Goal: Task Accomplishment & Management: Complete application form

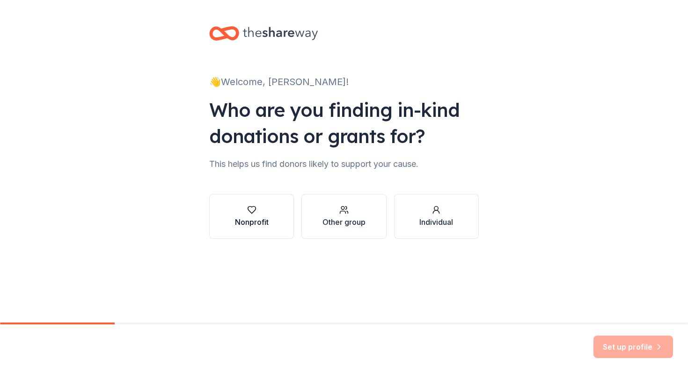
click at [230, 207] on button "Nonprofit" at bounding box center [251, 216] width 85 height 45
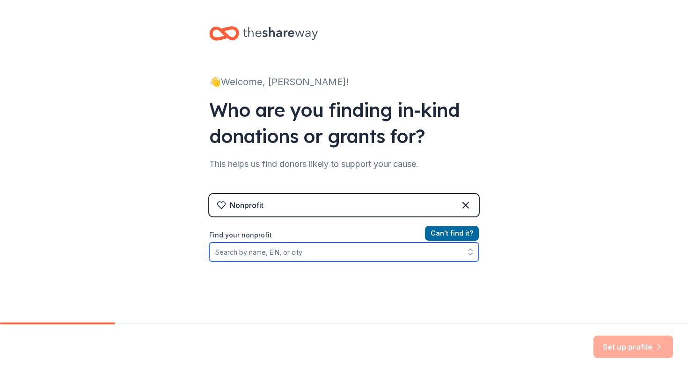
click at [280, 255] on input "Find your nonprofit" at bounding box center [344, 252] width 270 height 19
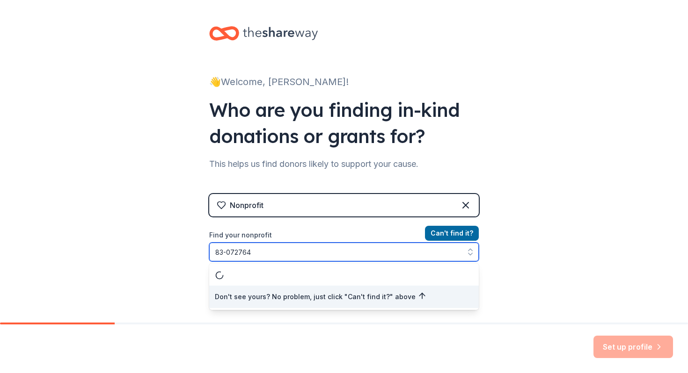
type input "[US_EMPLOYER_IDENTIFICATION_NUMBER]"
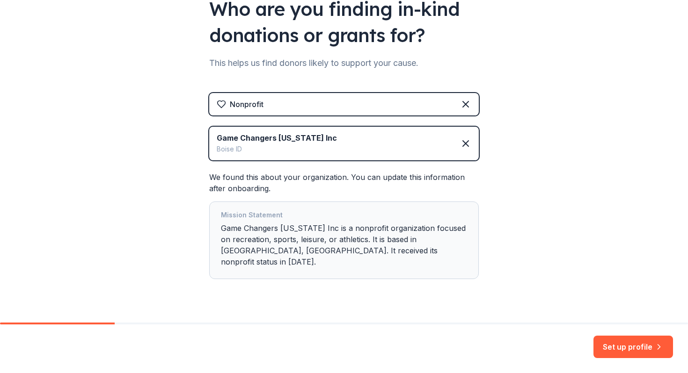
scroll to position [102, 0]
click at [646, 349] on button "Set up profile" at bounding box center [633, 347] width 80 height 22
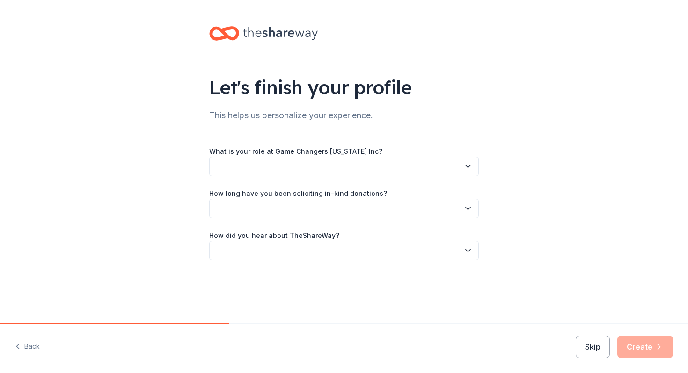
click at [338, 168] on button "button" at bounding box center [344, 167] width 270 height 20
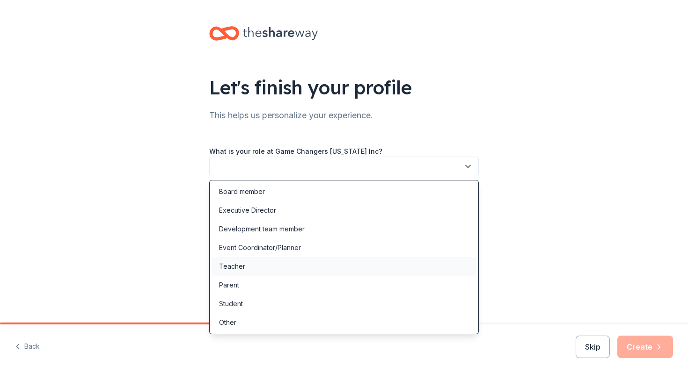
click at [249, 265] on div "Teacher" at bounding box center [344, 266] width 265 height 19
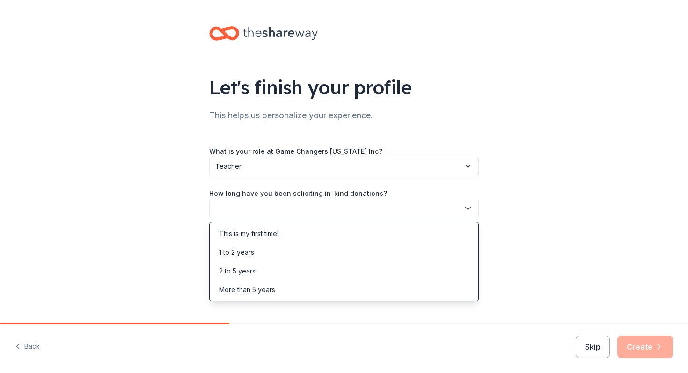
click at [256, 207] on button "button" at bounding box center [344, 209] width 270 height 20
click at [256, 236] on div "This is my first time!" at bounding box center [248, 233] width 59 height 11
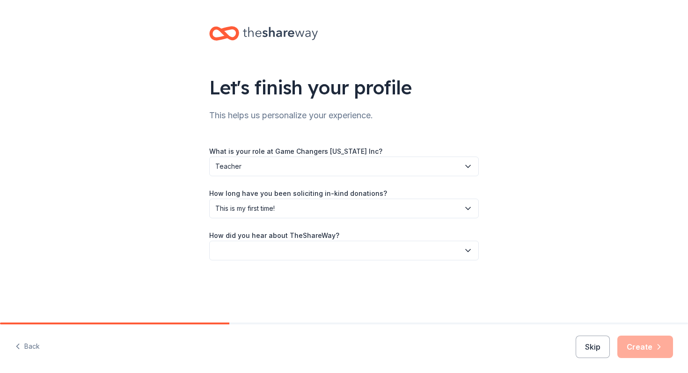
click at [256, 249] on button "button" at bounding box center [344, 251] width 270 height 20
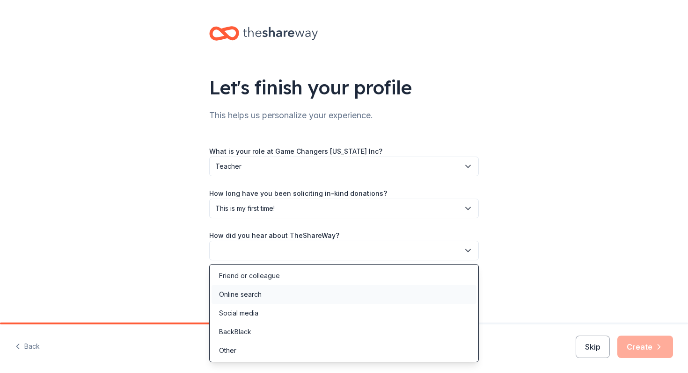
click at [262, 299] on div "Online search" at bounding box center [344, 294] width 265 height 19
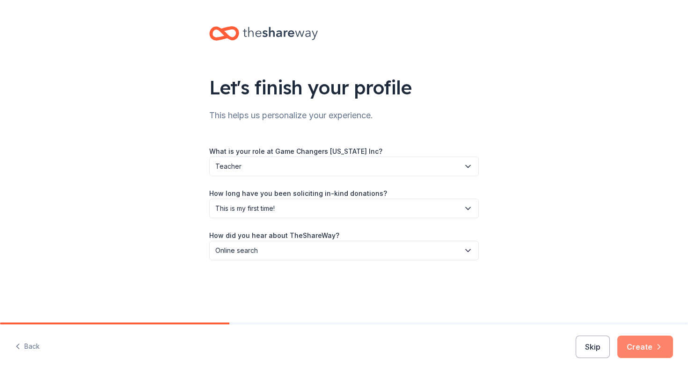
click at [648, 346] on button "Create" at bounding box center [645, 347] width 56 height 22
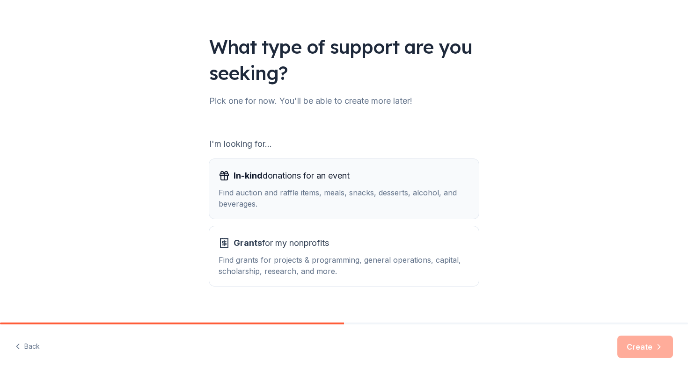
scroll to position [55, 0]
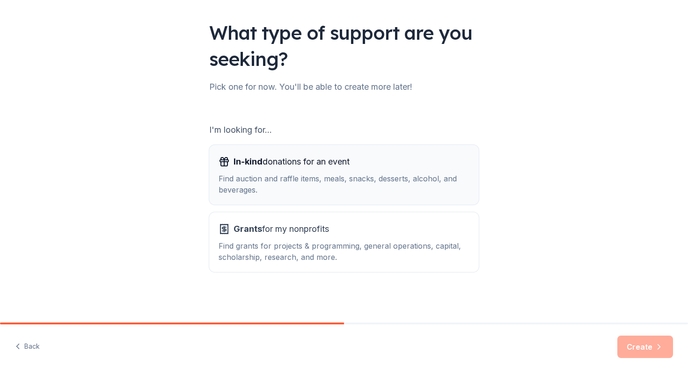
click at [350, 175] on div "Find auction and raffle items, meals, snacks, desserts, alcohol, and beverages." at bounding box center [344, 184] width 251 height 22
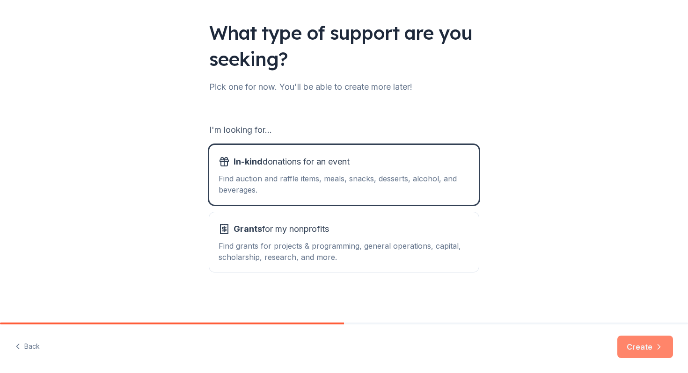
click at [655, 344] on icon "button" at bounding box center [658, 347] width 9 height 9
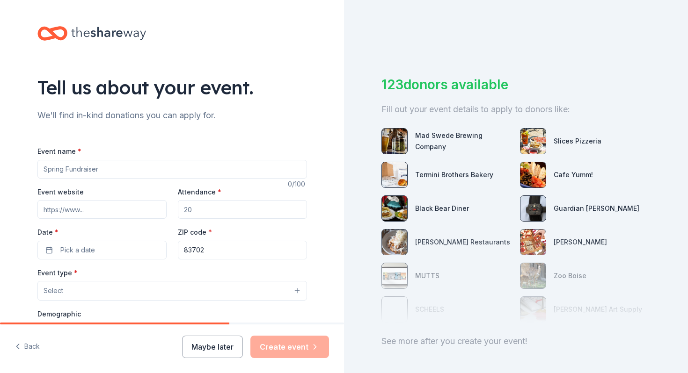
click at [96, 167] on input "Event name *" at bounding box center [172, 169] width 270 height 19
type input "MVP Gala"
click at [72, 208] on input "Event website" at bounding box center [101, 209] width 129 height 19
paste input "https://gcimvpgala.maxtickets.org/about-us"
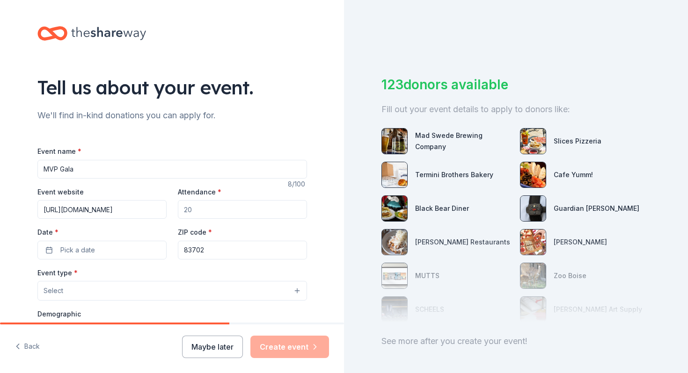
type input "https://gcimvpgala.maxtickets.org/about-us"
click at [209, 209] on input "Attendance *" at bounding box center [242, 209] width 129 height 19
type input "300"
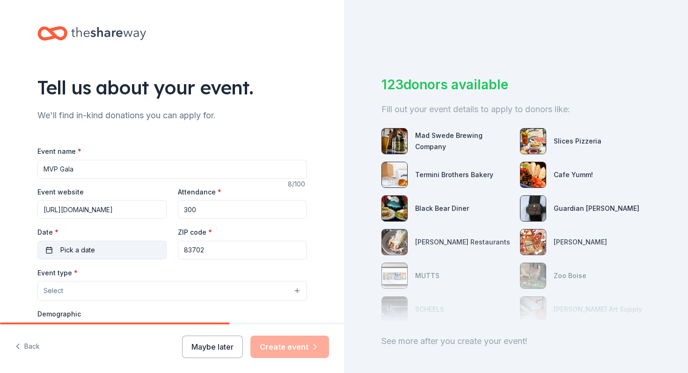
click at [63, 253] on span "Pick a date" at bounding box center [77, 250] width 35 height 11
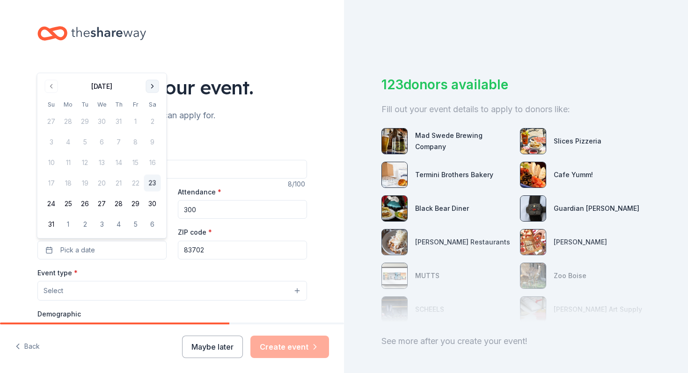
click at [153, 87] on button "Go to next month" at bounding box center [152, 86] width 13 height 13
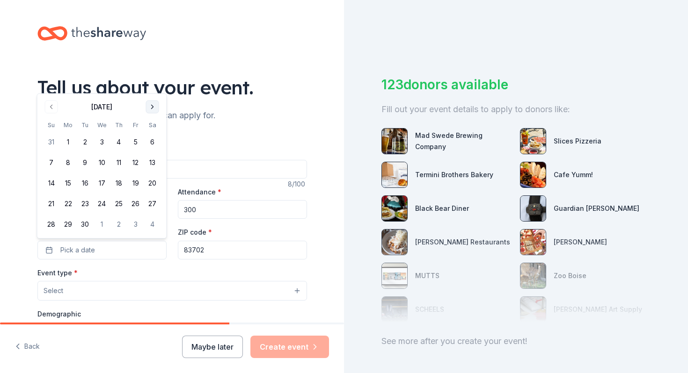
click at [153, 106] on button "Go to next month" at bounding box center [152, 107] width 13 height 13
click at [137, 141] on button "3" at bounding box center [135, 142] width 17 height 17
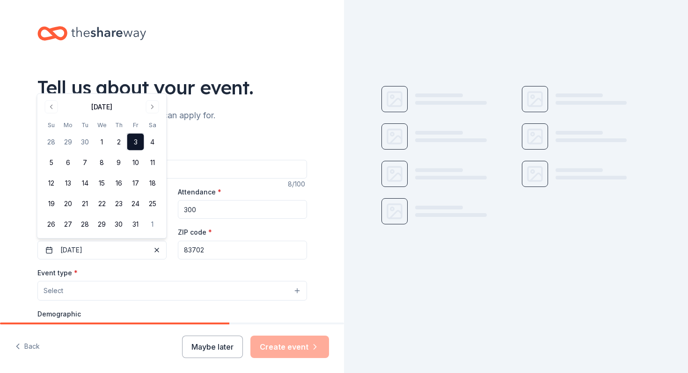
click at [220, 251] on input "83702" at bounding box center [242, 250] width 129 height 19
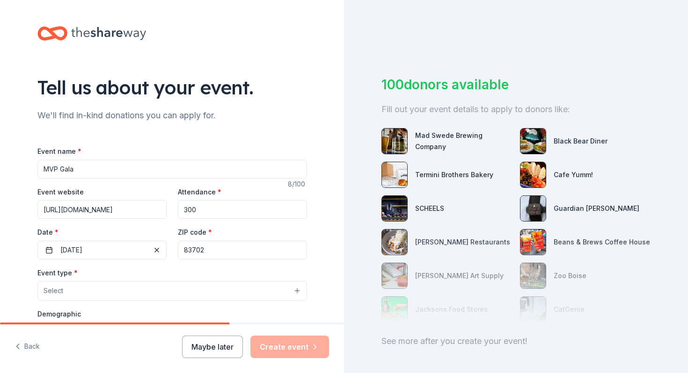
click at [209, 250] on input "83702" at bounding box center [242, 250] width 129 height 19
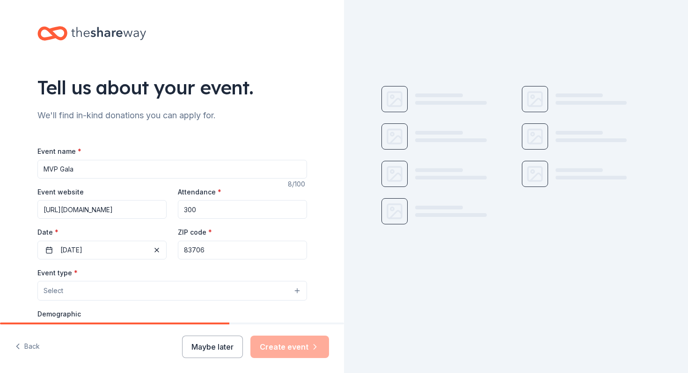
type input "83706"
click at [65, 291] on button "Select" at bounding box center [172, 291] width 270 height 20
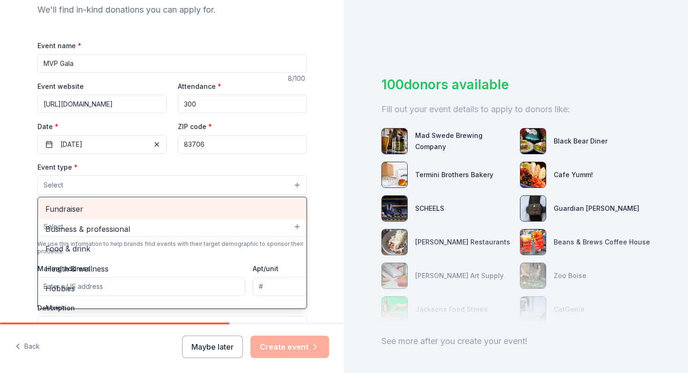
click at [95, 207] on span "Fundraiser" at bounding box center [172, 209] width 254 height 12
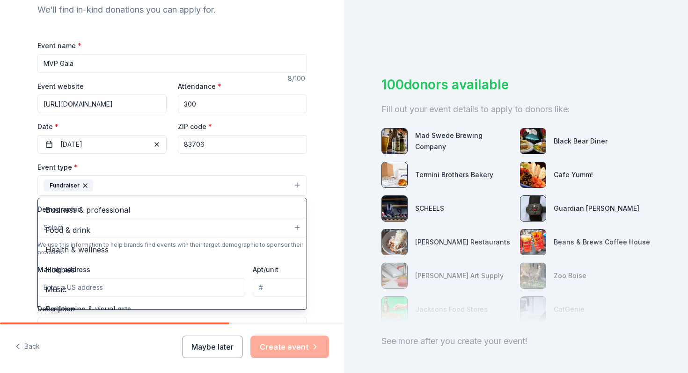
click at [0, 219] on div "Tell us about your event. We'll find in-kind donations you can apply for. Event…" at bounding box center [172, 206] width 344 height 624
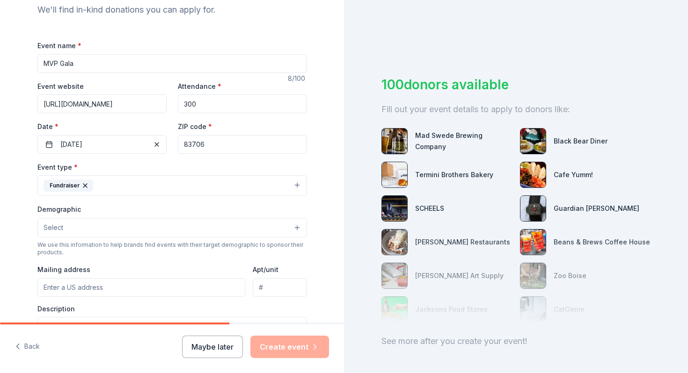
click at [76, 228] on button "Select" at bounding box center [172, 228] width 270 height 20
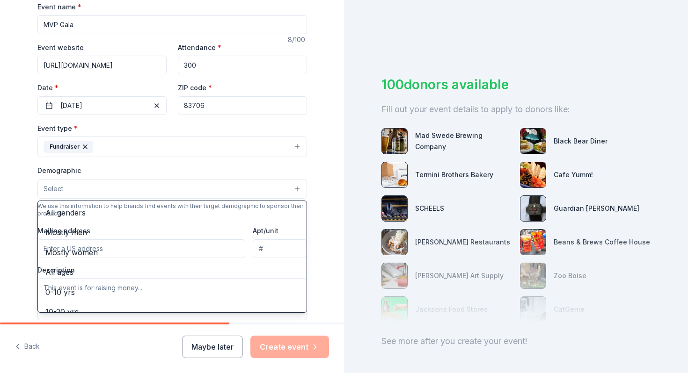
scroll to position [147, 0]
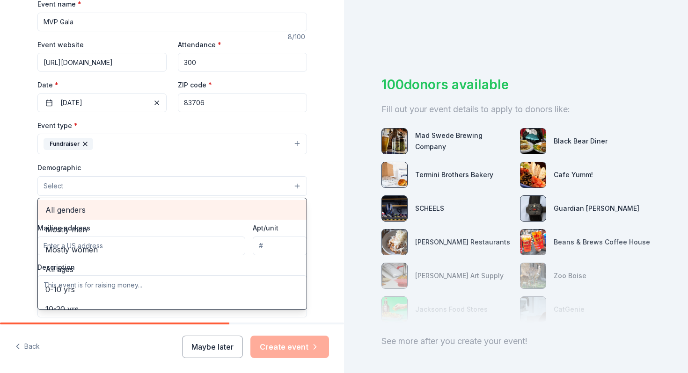
click at [71, 206] on span "All genders" at bounding box center [172, 210] width 254 height 12
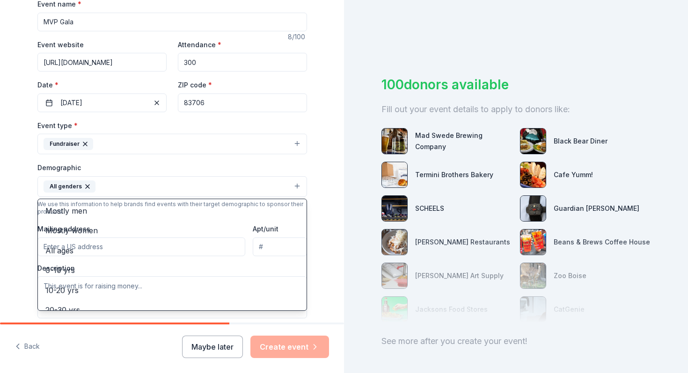
click at [13, 214] on div "Tell us about your event. We'll find in-kind donations you can apply for. Event…" at bounding box center [172, 165] width 344 height 625
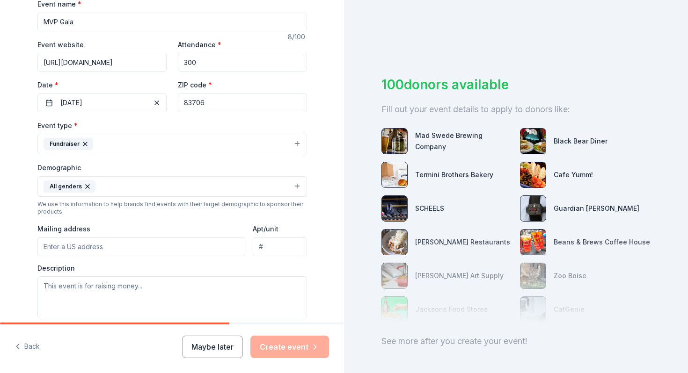
click at [84, 246] on input "Mailing address" at bounding box center [141, 247] width 208 height 19
type input "106 North 6th Street, Boise, ID, 83702"
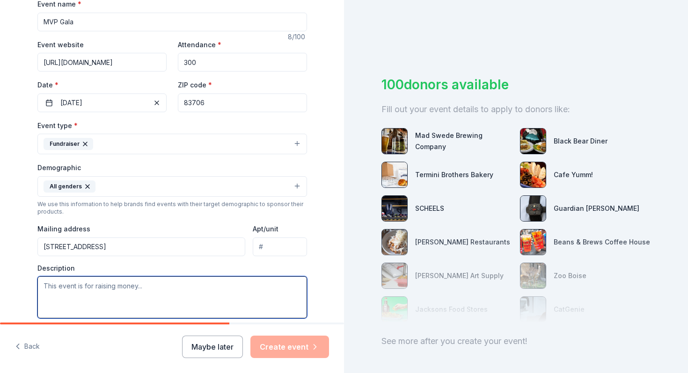
click at [76, 292] on textarea at bounding box center [172, 298] width 270 height 42
click at [115, 300] on textarea at bounding box center [172, 298] width 270 height 42
paste textarea "We're aiming to serve 500 kids in the next two years and launch another program…"
click at [42, 290] on textarea "We're aiming to serve 500 kids in the next two years and launch another program…" at bounding box center [172, 298] width 270 height 42
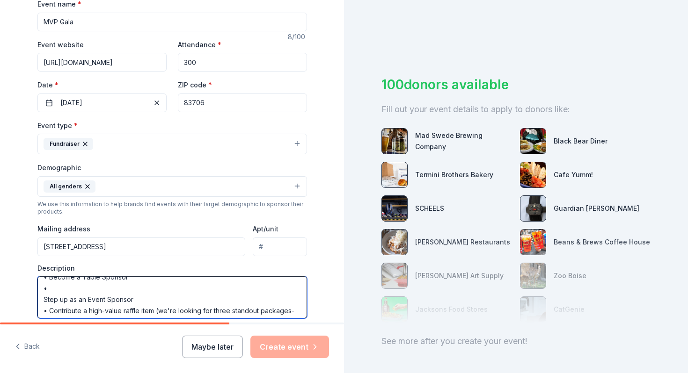
scroll to position [76, 0]
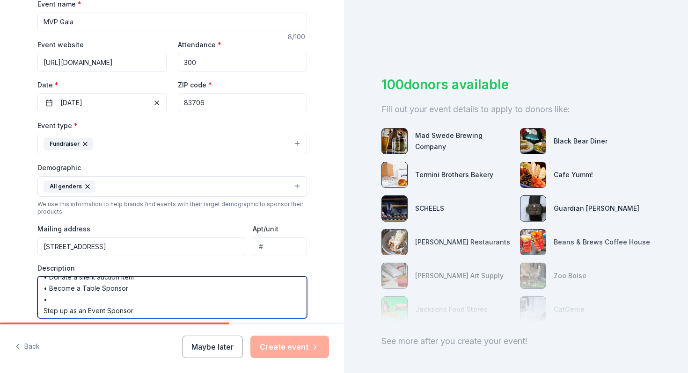
click at [43, 310] on textarea "We're aiming to serve 500 kids in the next two years and launch another program…" at bounding box center [172, 298] width 270 height 42
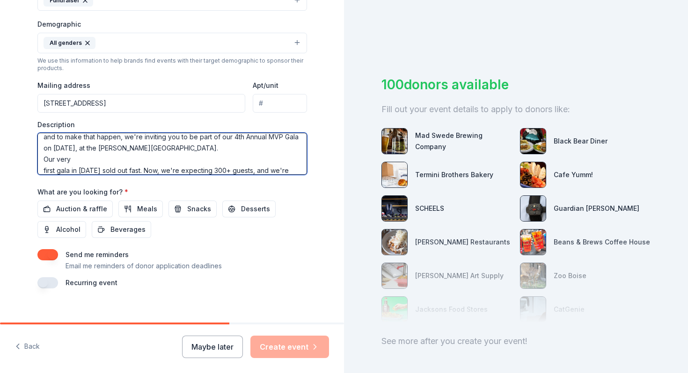
scroll to position [293, 0]
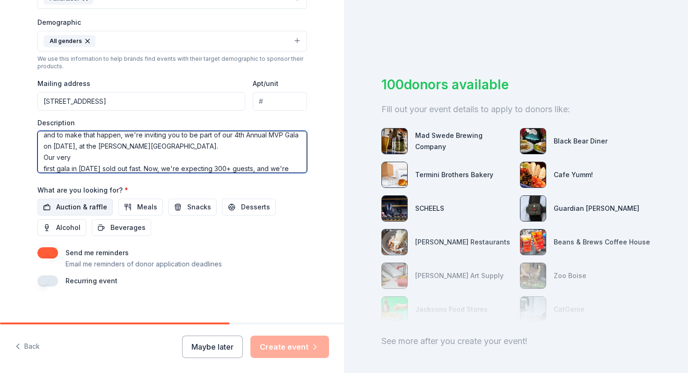
type textarea "We're aiming to serve 500 kids in the next two years and launch another program…"
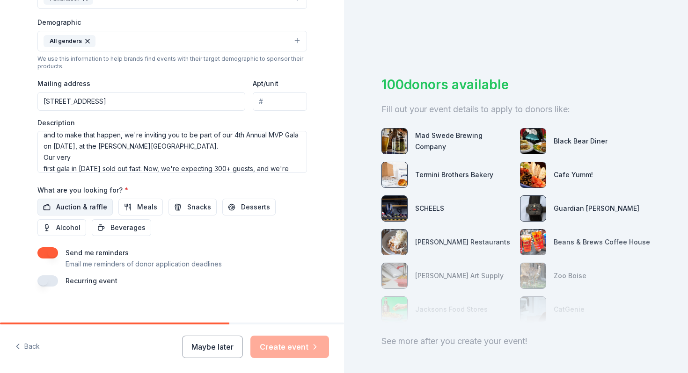
click at [90, 209] on span "Auction & raffle" at bounding box center [81, 207] width 51 height 11
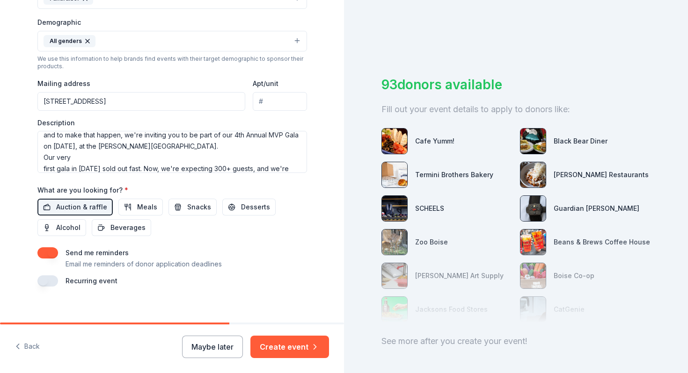
scroll to position [302, 0]
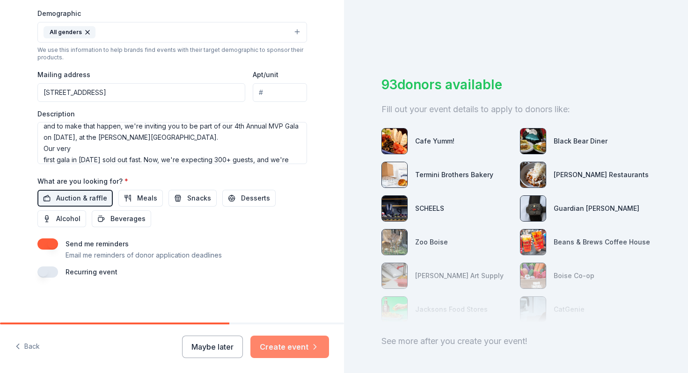
click at [300, 351] on button "Create event" at bounding box center [289, 347] width 79 height 22
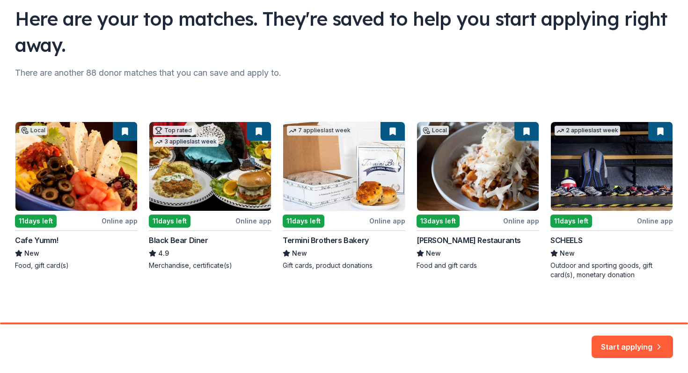
scroll to position [70, 0]
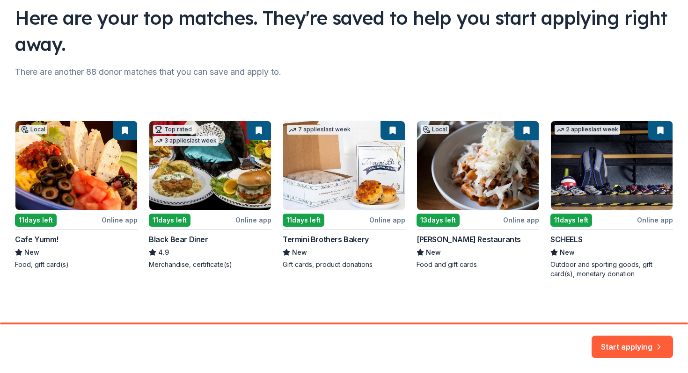
click at [69, 182] on div "Local 11 days left Online app Cafe Yumm! New Food, gift card(s) Top rated 3 app…" at bounding box center [344, 200] width 658 height 158
click at [611, 350] on button "Start applying" at bounding box center [632, 341] width 81 height 22
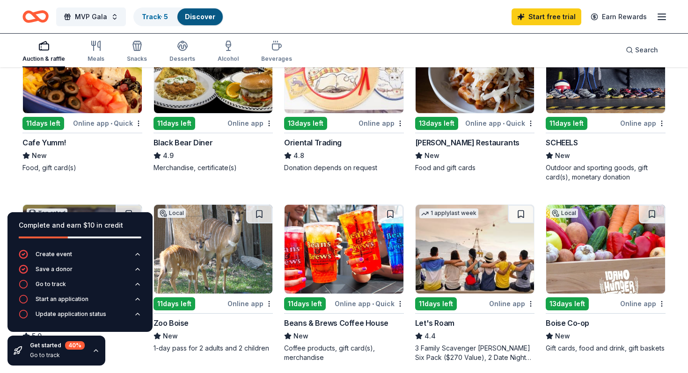
scroll to position [150, 0]
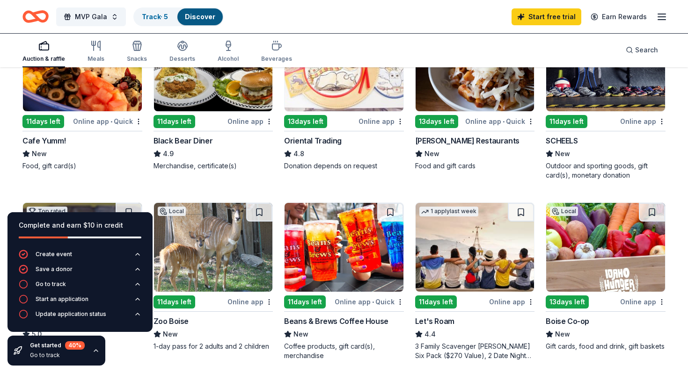
click at [88, 89] on img at bounding box center [82, 66] width 119 height 89
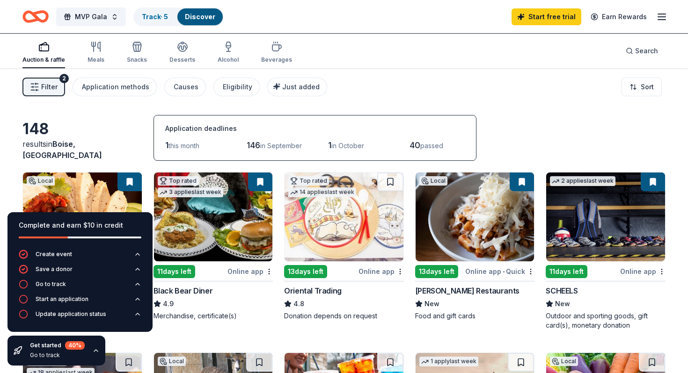
click at [222, 234] on img at bounding box center [213, 217] width 119 height 89
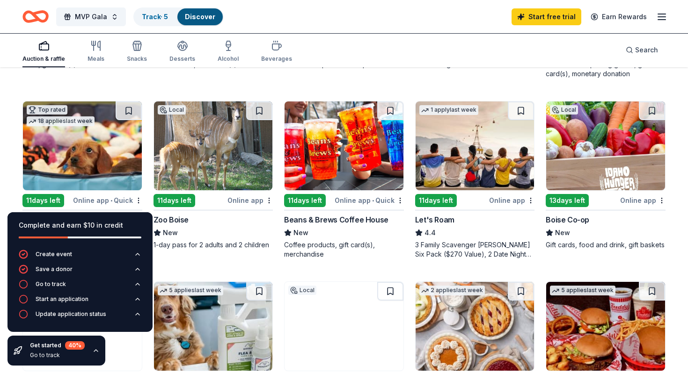
scroll to position [251, 0]
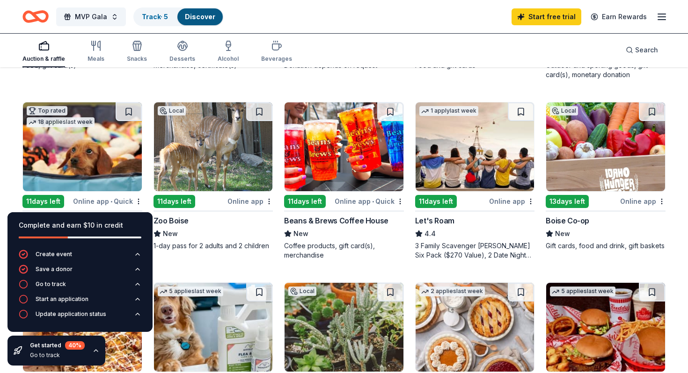
click at [207, 147] on img at bounding box center [213, 146] width 119 height 89
click at [344, 155] on img at bounding box center [344, 146] width 119 height 89
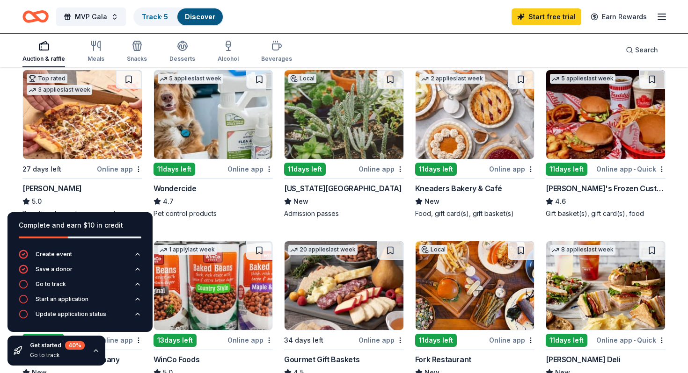
scroll to position [465, 0]
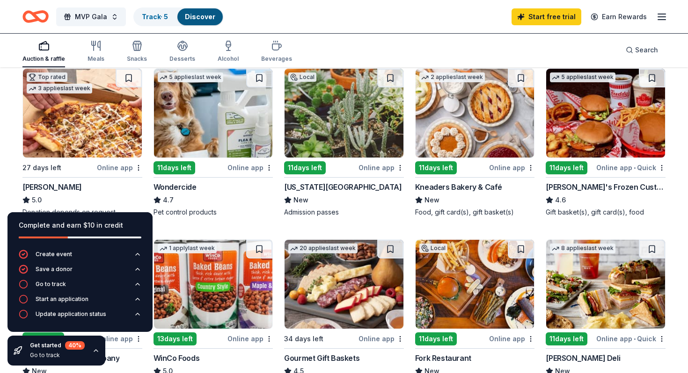
click at [475, 120] on img at bounding box center [475, 113] width 119 height 89
click at [603, 120] on img at bounding box center [605, 113] width 119 height 89
click at [280, 219] on div "Local 11 days left Online app • Quick Cafe Yumm! New Food, gift card(s) Top rat…" at bounding box center [343, 47] width 643 height 681
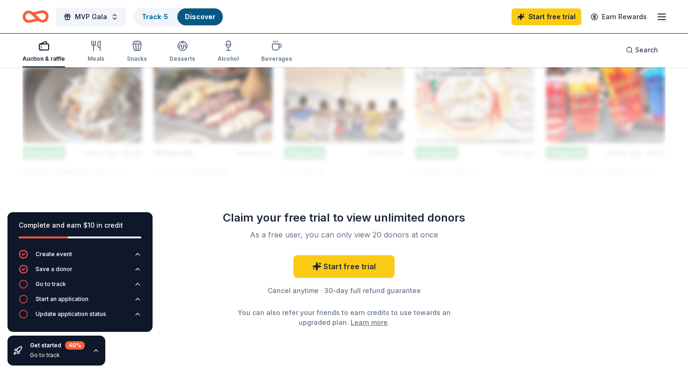
scroll to position [859, 0]
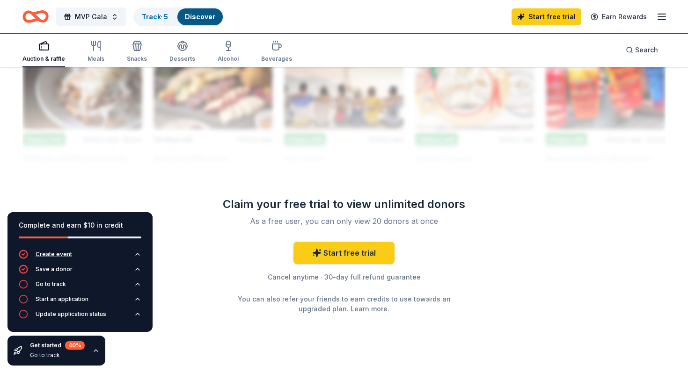
click at [58, 252] on div "Create event" at bounding box center [54, 254] width 37 height 7
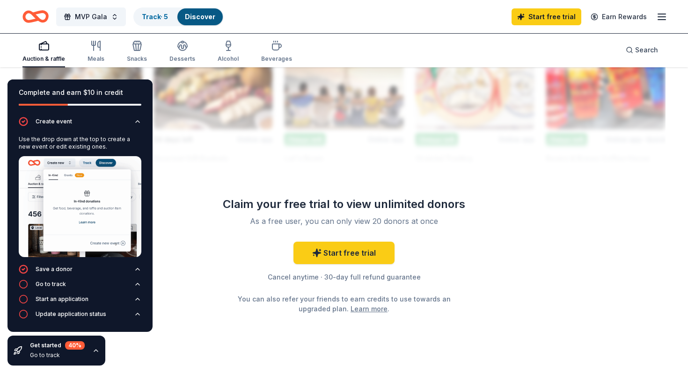
click at [71, 173] on img at bounding box center [80, 206] width 123 height 101
click at [115, 14] on button "MVP Gala" at bounding box center [91, 16] width 70 height 19
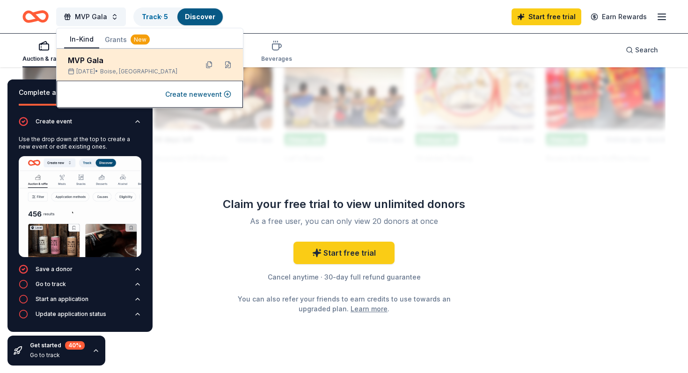
click at [97, 66] on div "MVP Gala Oct 03, 2025 • Boise, ID" at bounding box center [129, 65] width 123 height 21
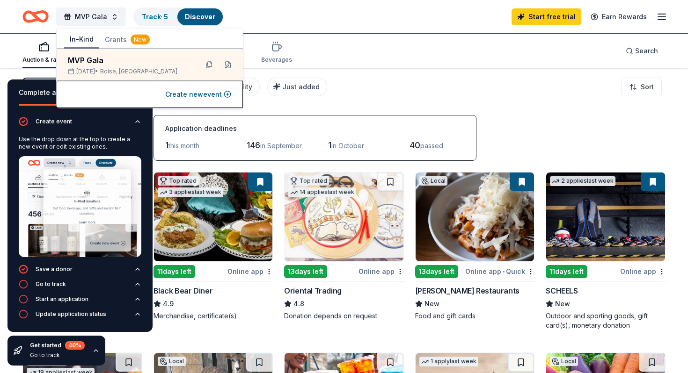
click at [497, 84] on div "Filter 2 Application methods Causes Eligibility Just added Sort" at bounding box center [344, 86] width 688 height 37
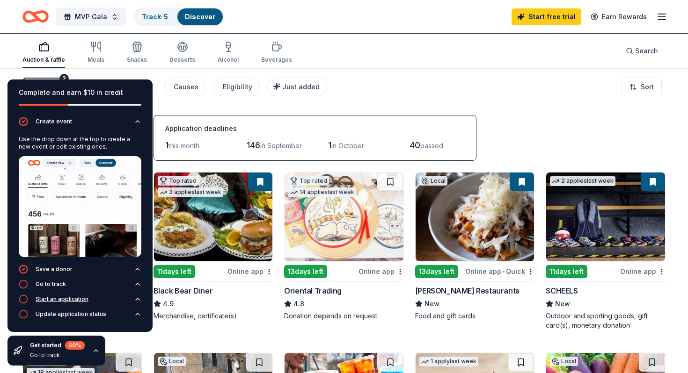
click at [66, 298] on div "Start an application" at bounding box center [62, 299] width 53 height 7
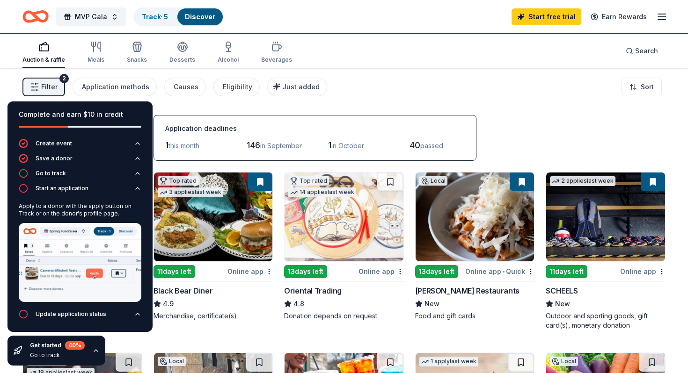
click at [53, 173] on div "Go to track" at bounding box center [51, 173] width 30 height 7
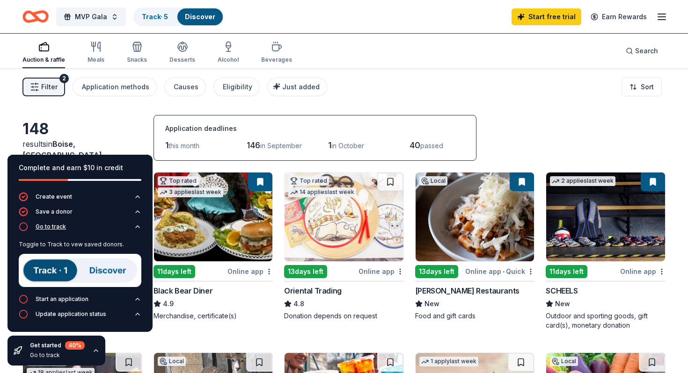
click at [49, 229] on div "Go to track" at bounding box center [51, 226] width 30 height 7
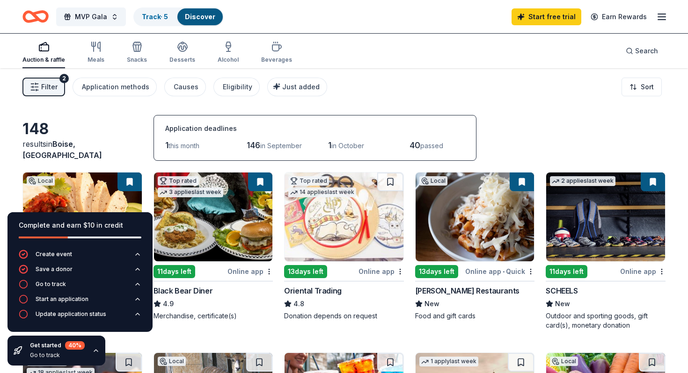
click at [92, 226] on div "Complete and earn $10 in credit" at bounding box center [80, 225] width 123 height 11
click at [112, 115] on div "148 results in Boise, ID Application deadlines 1 this month 146 in September 1 …" at bounding box center [343, 138] width 643 height 46
click at [98, 351] on icon "button" at bounding box center [95, 350] width 7 height 7
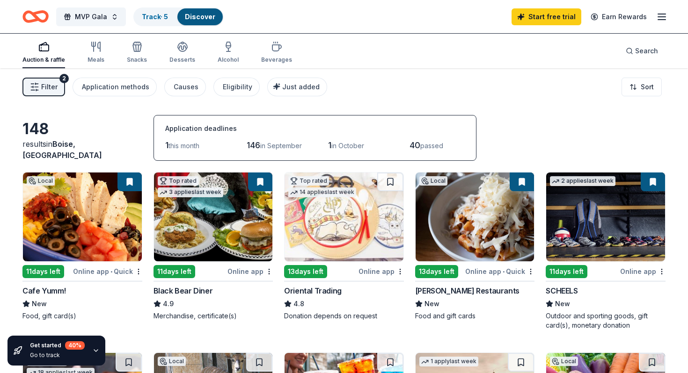
click at [433, 146] on span "passed" at bounding box center [431, 146] width 23 height 8
click at [333, 243] on img at bounding box center [344, 217] width 119 height 89
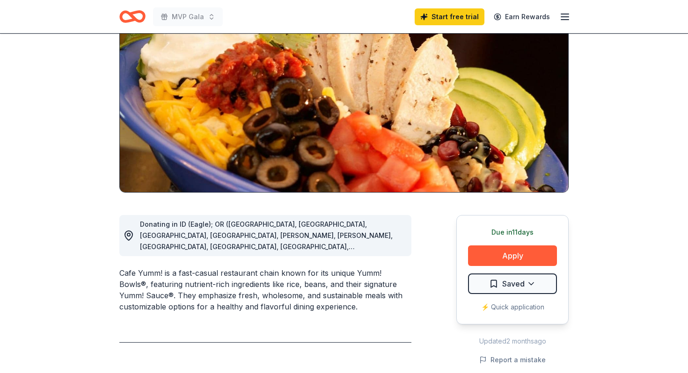
scroll to position [95, 0]
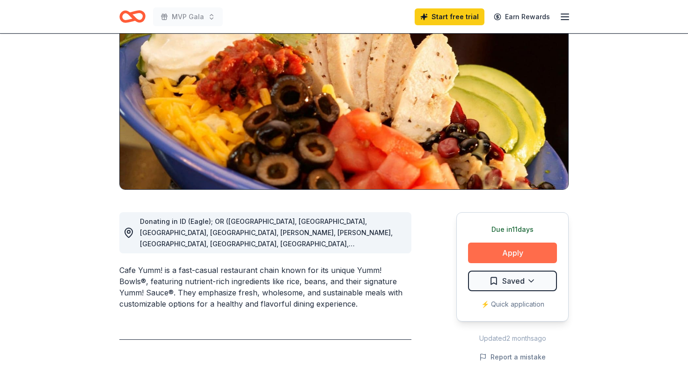
click at [507, 252] on button "Apply" at bounding box center [512, 253] width 89 height 21
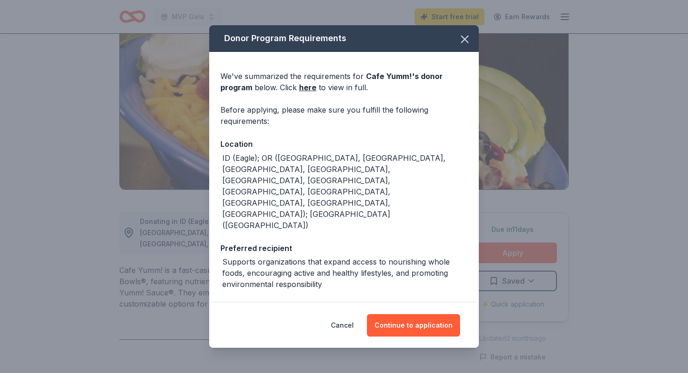
scroll to position [29, 0]
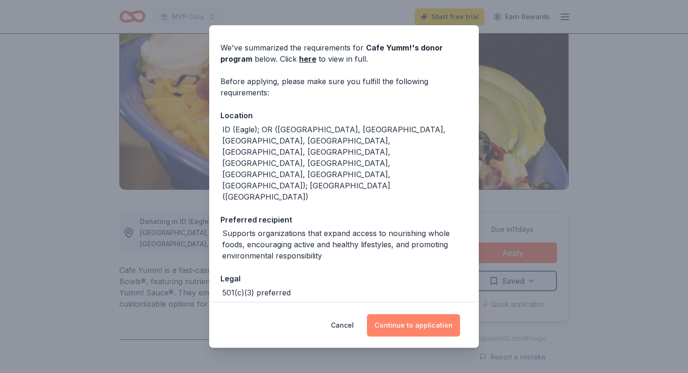
click at [401, 329] on button "Continue to application" at bounding box center [413, 326] width 93 height 22
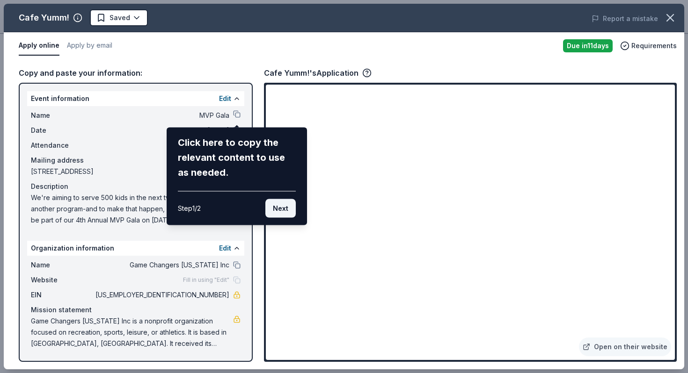
click at [277, 210] on button "Next" at bounding box center [280, 208] width 30 height 19
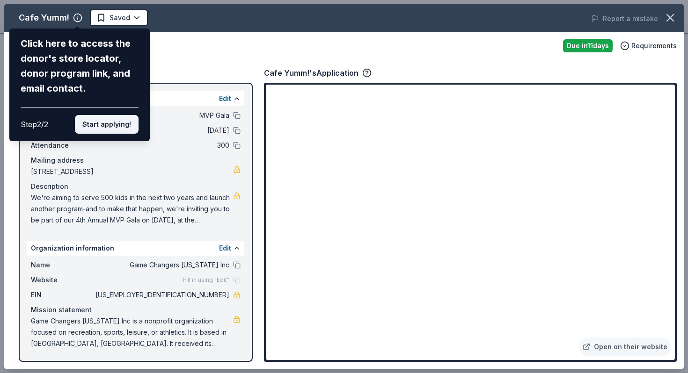
click at [100, 128] on button "Start applying!" at bounding box center [107, 124] width 64 height 19
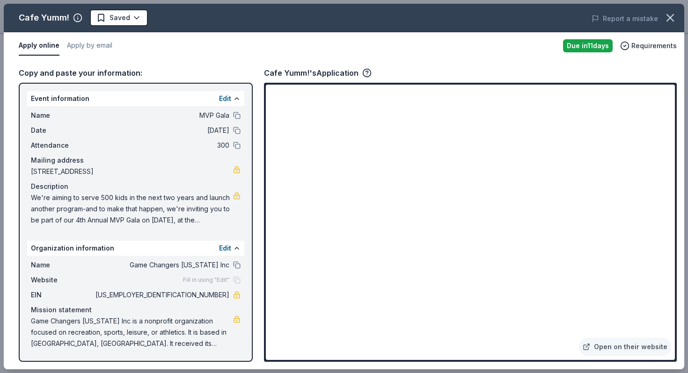
click at [218, 281] on span "Fill in using "Edit"" at bounding box center [206, 280] width 46 height 7
click at [227, 247] on button "Edit" at bounding box center [225, 248] width 12 height 11
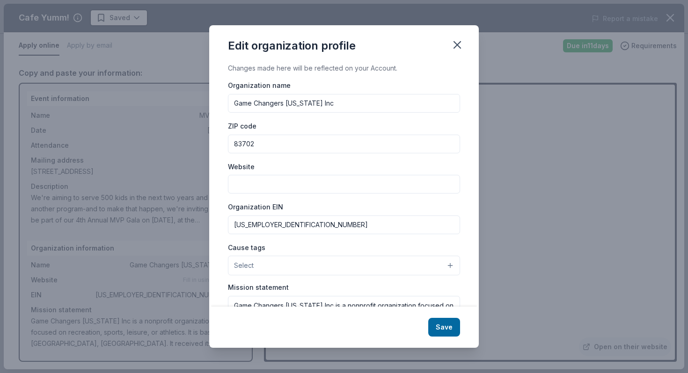
click at [256, 189] on input "Website" at bounding box center [344, 184] width 232 height 19
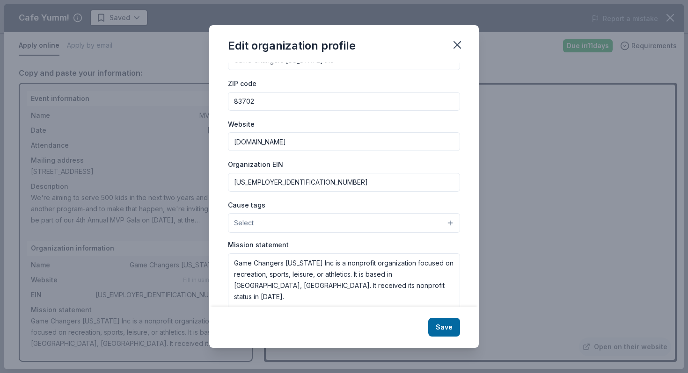
scroll to position [50, 0]
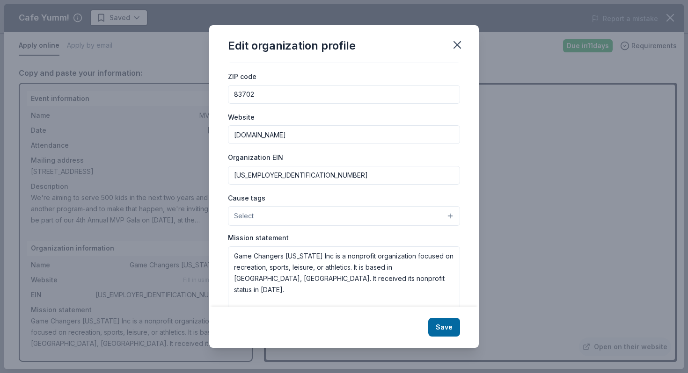
type input "[DOMAIN_NAME]"
click at [247, 220] on span "Select" at bounding box center [244, 216] width 20 height 11
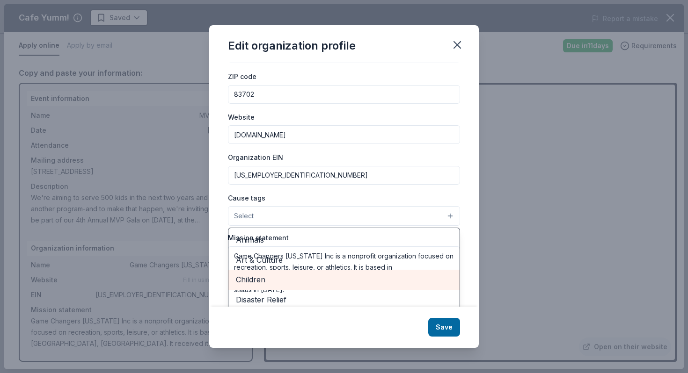
click at [278, 284] on span "Children" at bounding box center [344, 280] width 216 height 12
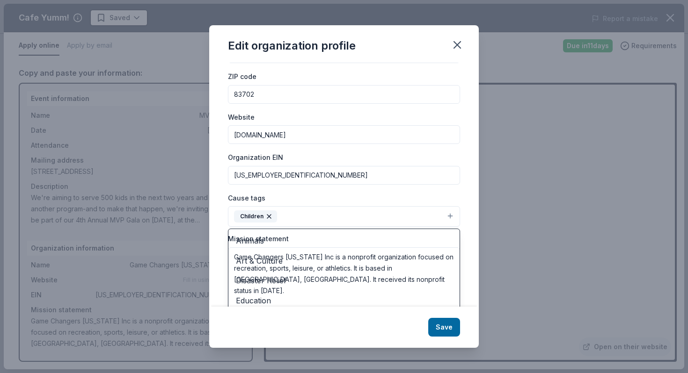
click at [306, 216] on button "Children" at bounding box center [344, 216] width 232 height 21
click at [321, 215] on button "Children" at bounding box center [344, 216] width 232 height 21
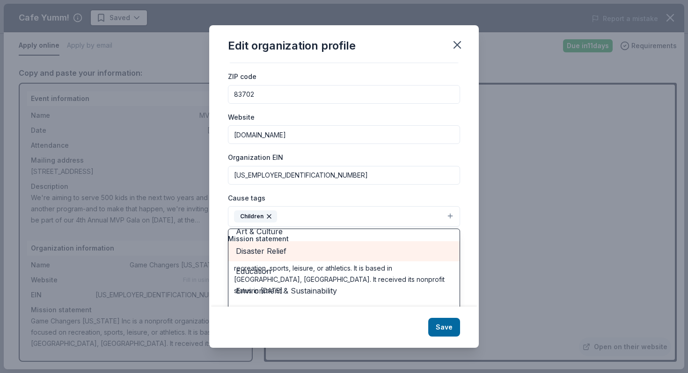
scroll to position [31, 0]
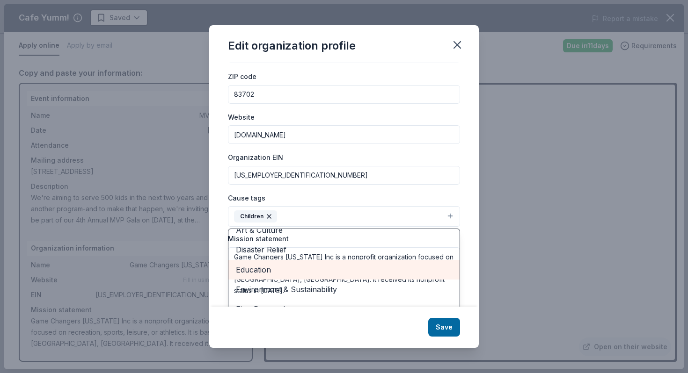
click at [256, 269] on span "Education" at bounding box center [344, 270] width 216 height 12
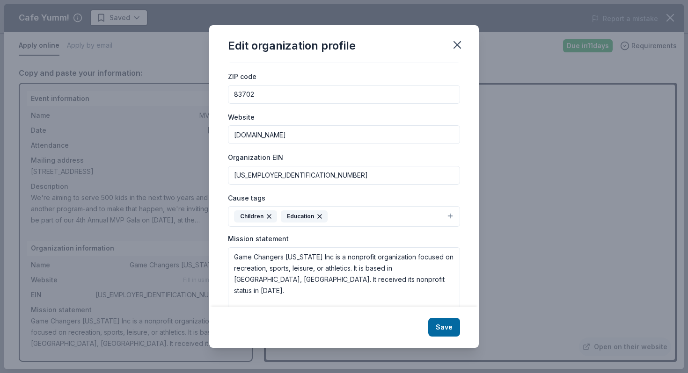
click at [361, 217] on button "Children Education" at bounding box center [344, 216] width 232 height 21
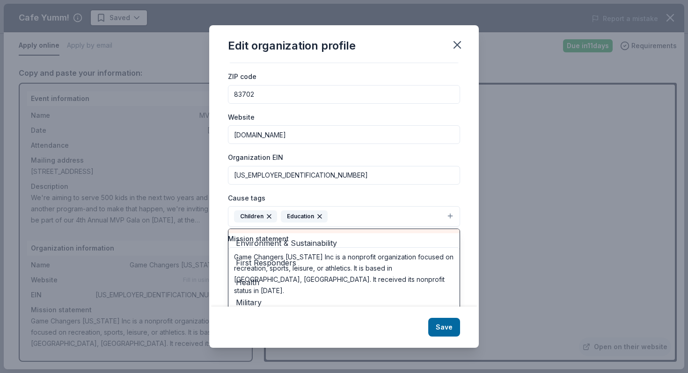
scroll to position [57, 0]
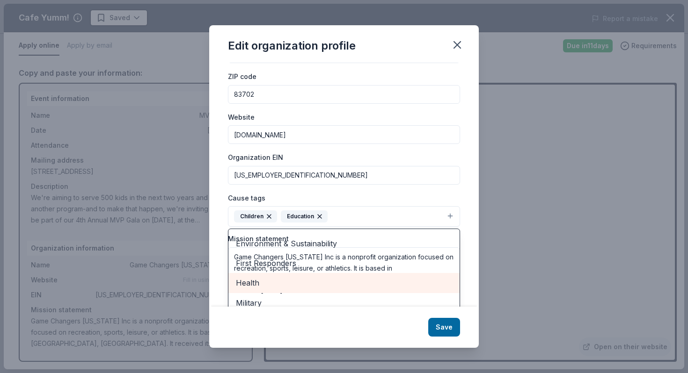
click at [243, 285] on span "Health" at bounding box center [344, 283] width 216 height 12
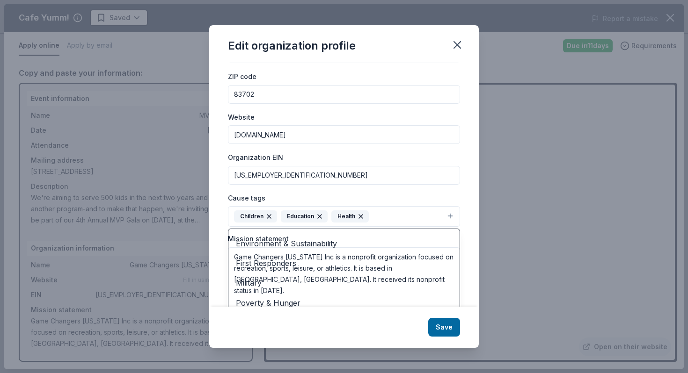
click at [403, 218] on button "Children Education Health" at bounding box center [344, 216] width 232 height 21
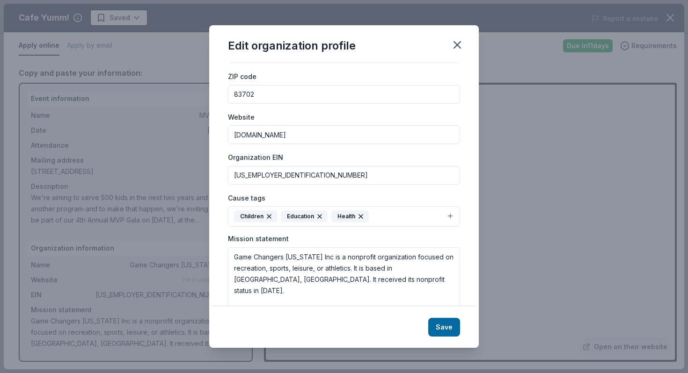
click at [390, 215] on button "Children Education Health" at bounding box center [344, 216] width 232 height 21
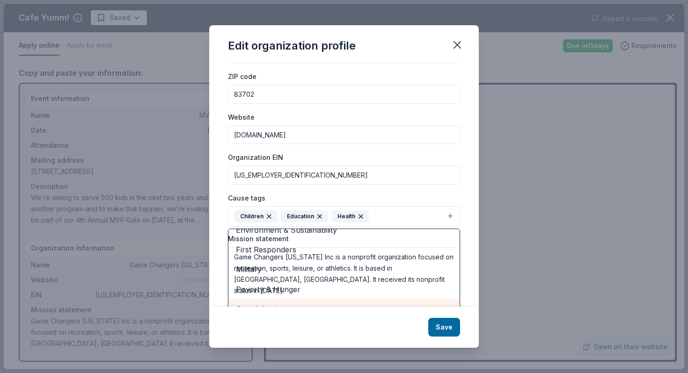
scroll to position [84, 0]
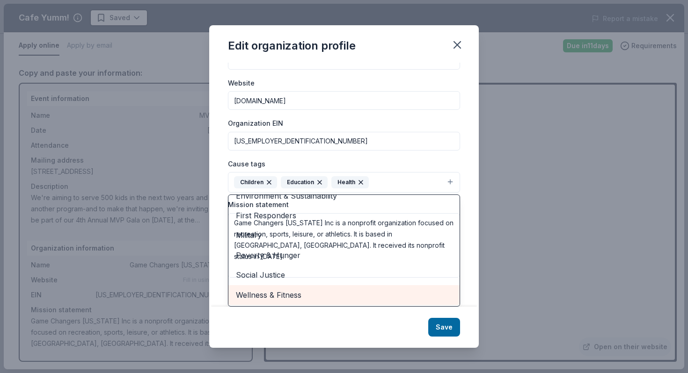
click at [283, 293] on span "Wellness & Fitness" at bounding box center [344, 295] width 216 height 12
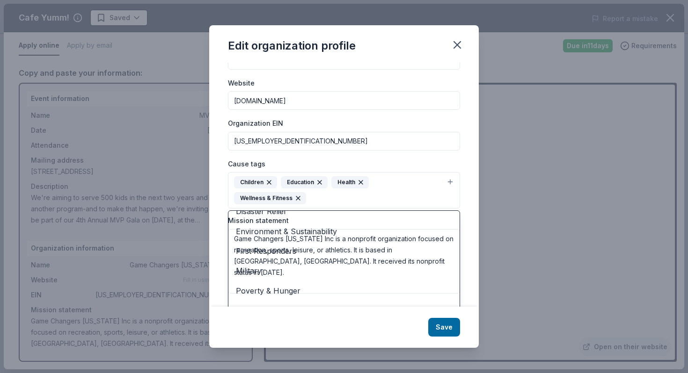
click at [283, 160] on div "Cause tags Children Education Health Wellness & Fitness Animals Art & Culture D…" at bounding box center [344, 183] width 232 height 51
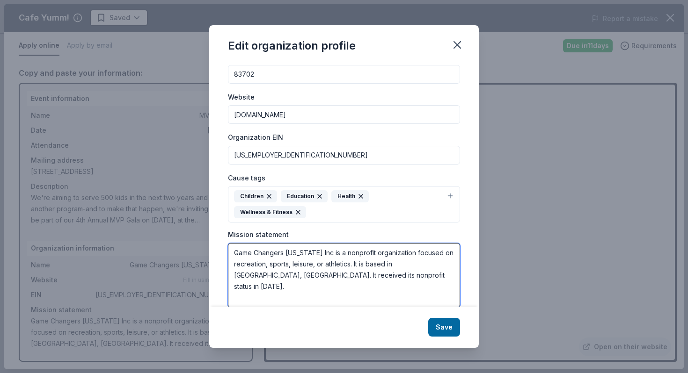
drag, startPoint x: 356, startPoint y: 263, endPoint x: 217, endPoint y: 229, distance: 142.9
click at [217, 229] on div "Changes made here will be reflected on your Account. Organization name Game Cha…" at bounding box center [344, 185] width 270 height 244
paste textarea "Our mission is to spread goodness by empowering those who are committed to maki…"
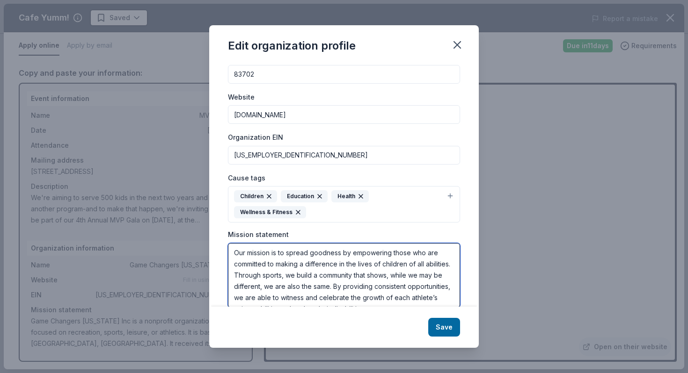
scroll to position [6, 0]
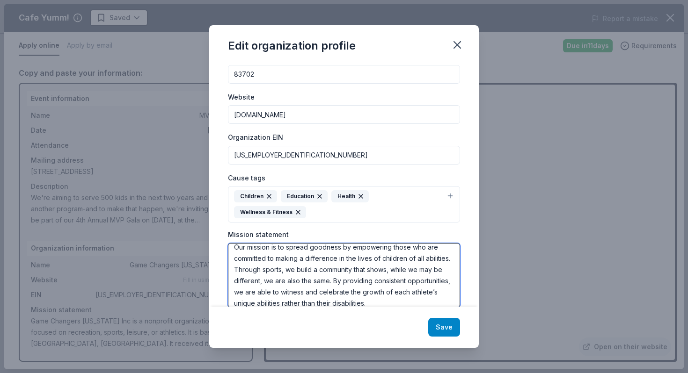
type textarea "Our mission is to spread goodness by empowering those who are committed to maki…"
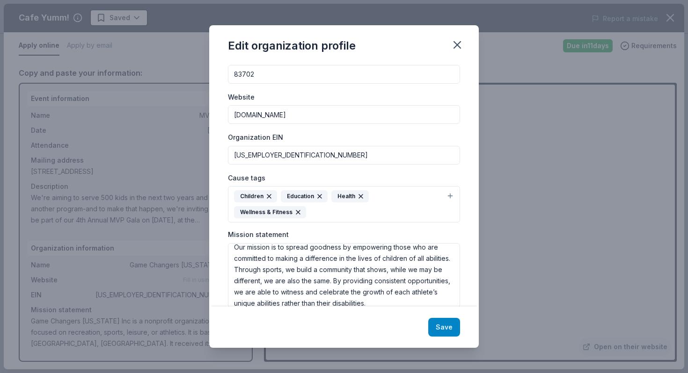
click at [440, 330] on button "Save" at bounding box center [444, 327] width 32 height 19
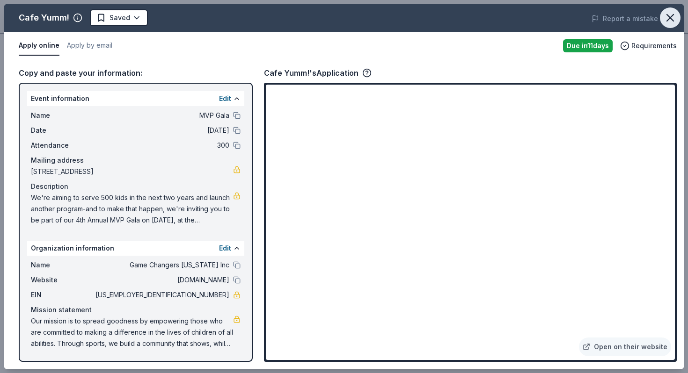
click at [669, 21] on icon "button" at bounding box center [670, 17] width 13 height 13
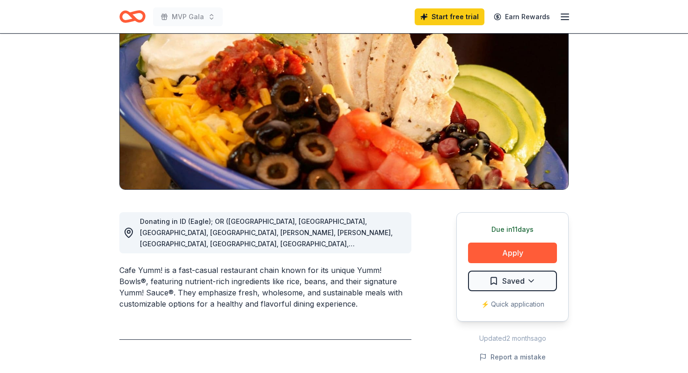
scroll to position [0, 0]
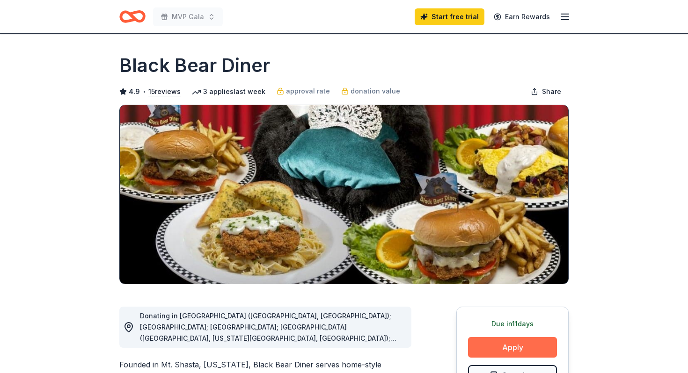
click at [510, 350] on button "Apply" at bounding box center [512, 347] width 89 height 21
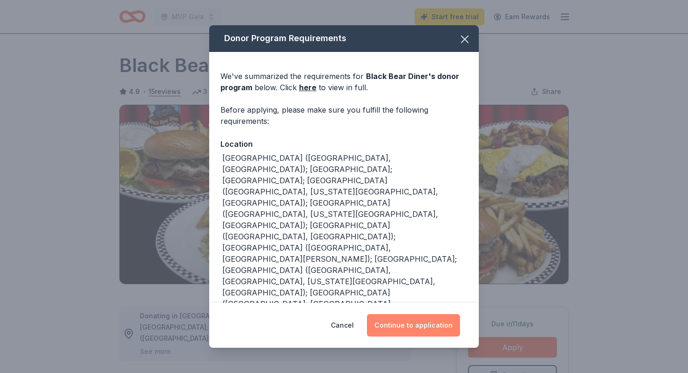
click at [415, 326] on button "Continue to application" at bounding box center [413, 326] width 93 height 22
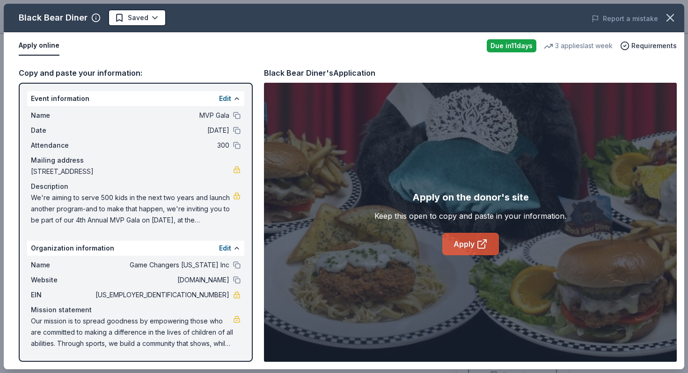
click at [466, 244] on link "Apply" at bounding box center [470, 244] width 57 height 22
click at [461, 245] on link "Apply" at bounding box center [470, 244] width 57 height 22
click at [671, 15] on icon "button" at bounding box center [670, 17] width 13 height 13
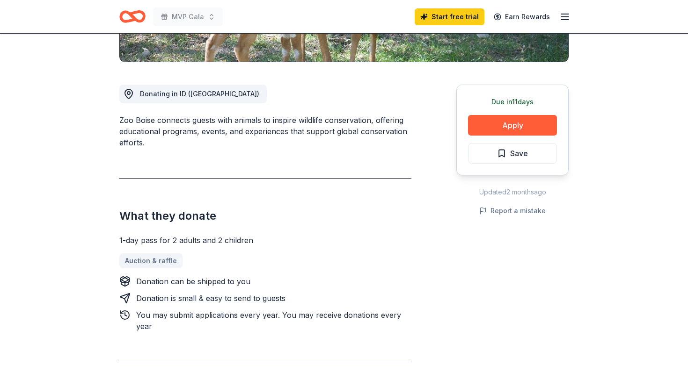
scroll to position [225, 0]
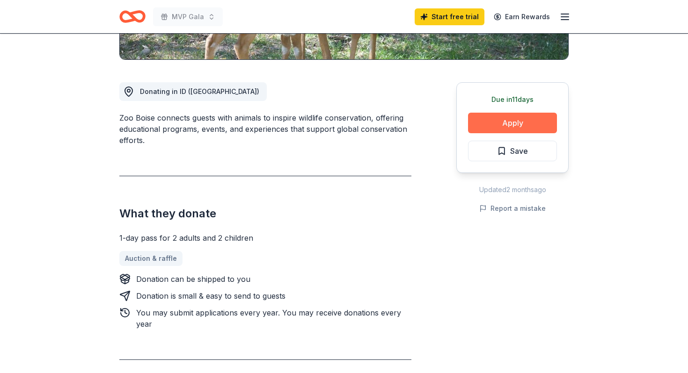
click at [504, 121] on button "Apply" at bounding box center [512, 123] width 89 height 21
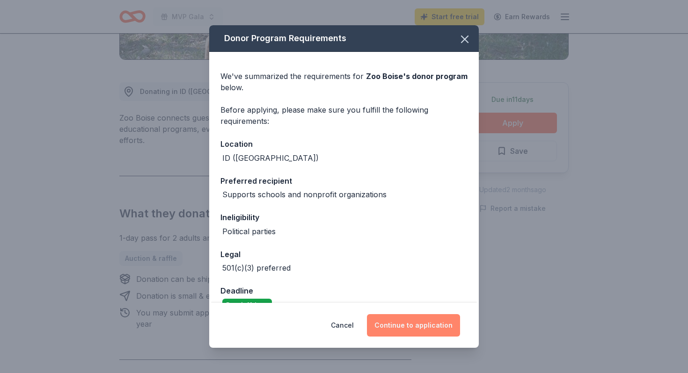
click at [405, 324] on button "Continue to application" at bounding box center [413, 326] width 93 height 22
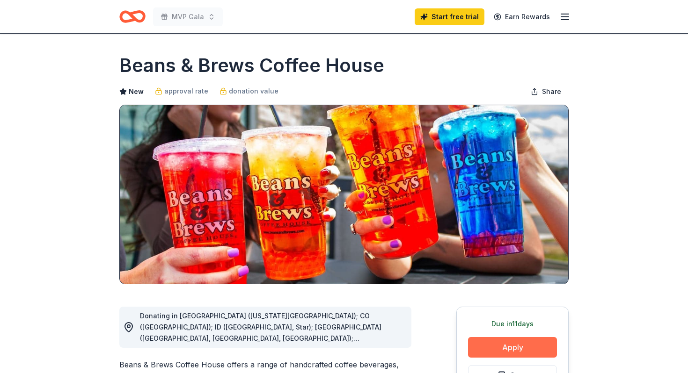
click at [523, 345] on button "Apply" at bounding box center [512, 347] width 89 height 21
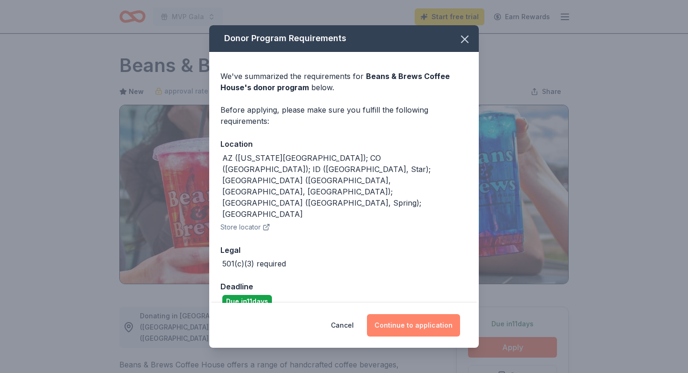
click at [414, 315] on button "Continue to application" at bounding box center [413, 326] width 93 height 22
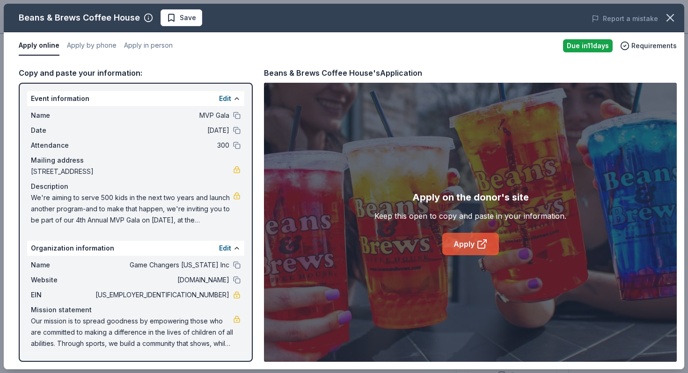
click at [460, 245] on link "Apply" at bounding box center [470, 244] width 57 height 22
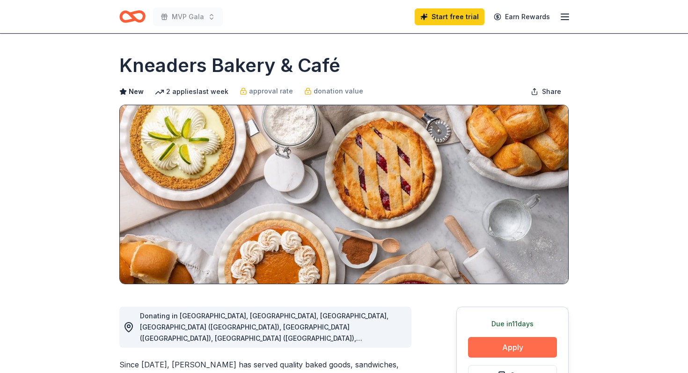
click at [519, 350] on button "Apply" at bounding box center [512, 347] width 89 height 21
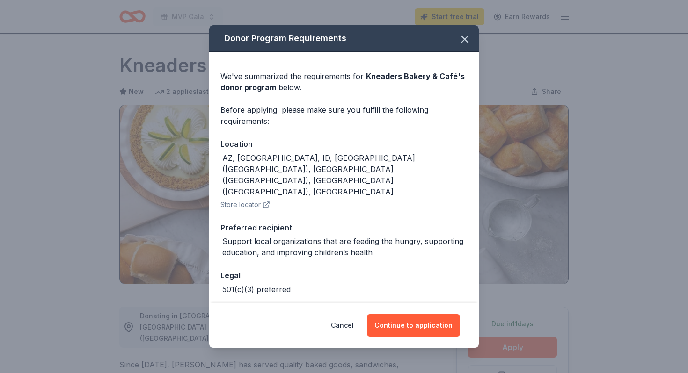
scroll to position [8, 0]
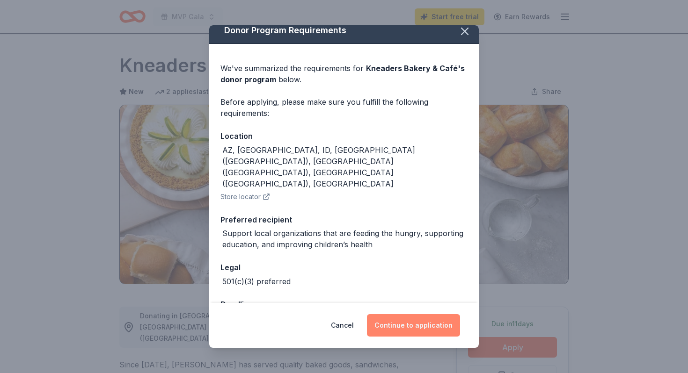
click at [411, 327] on button "Continue to application" at bounding box center [413, 326] width 93 height 22
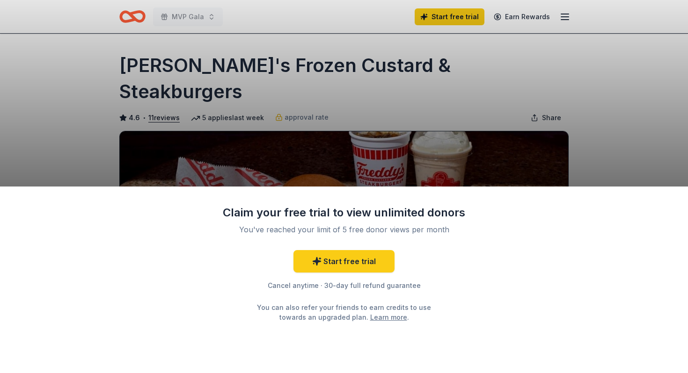
click at [490, 130] on div "Claim your free trial to view unlimited donors You've reached your limit of 5 f…" at bounding box center [344, 186] width 688 height 373
click at [471, 204] on div "Claim your free trial to view unlimited donors You've reached your limit of 5 f…" at bounding box center [344, 280] width 688 height 187
click at [446, 155] on div "Claim your free trial to view unlimited donors You've reached your limit of 5 f…" at bounding box center [344, 186] width 688 height 373
click at [341, 267] on link "Start free trial" at bounding box center [343, 261] width 101 height 22
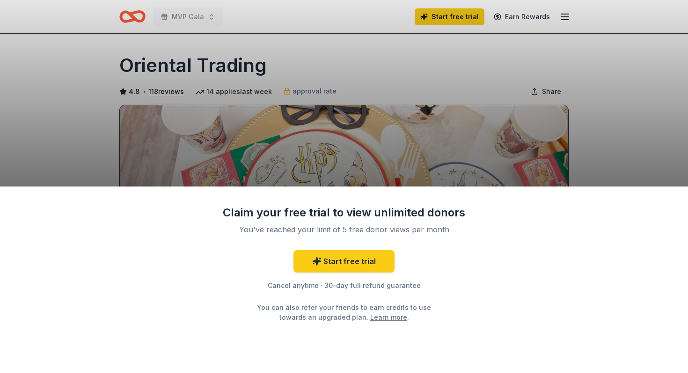
click at [430, 150] on div "Claim your free trial to view unlimited donors You've reached your limit of 5 f…" at bounding box center [344, 186] width 688 height 373
